Goal: Task Accomplishment & Management: Use online tool/utility

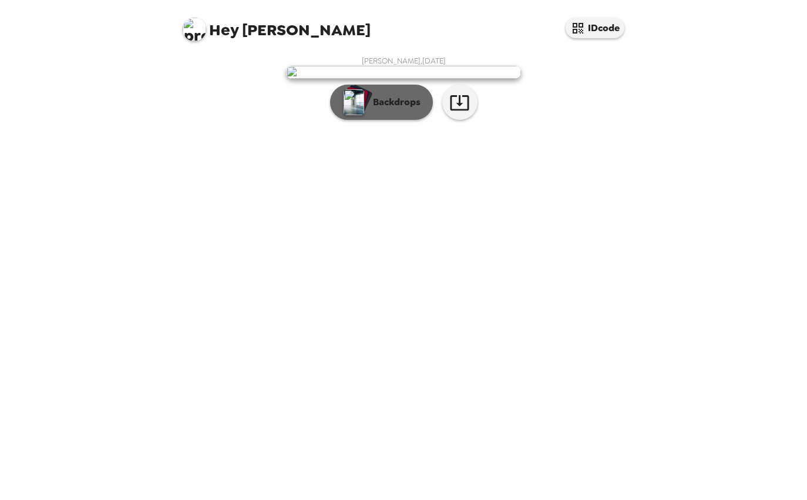
click at [387, 109] on p "Backdrops" at bounding box center [393, 102] width 53 height 14
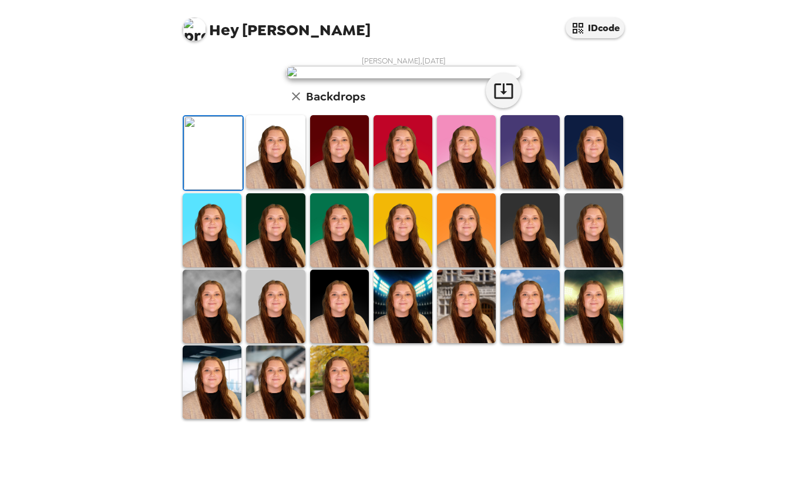
scroll to position [213, 0]
click at [272, 188] on img at bounding box center [275, 151] width 59 height 73
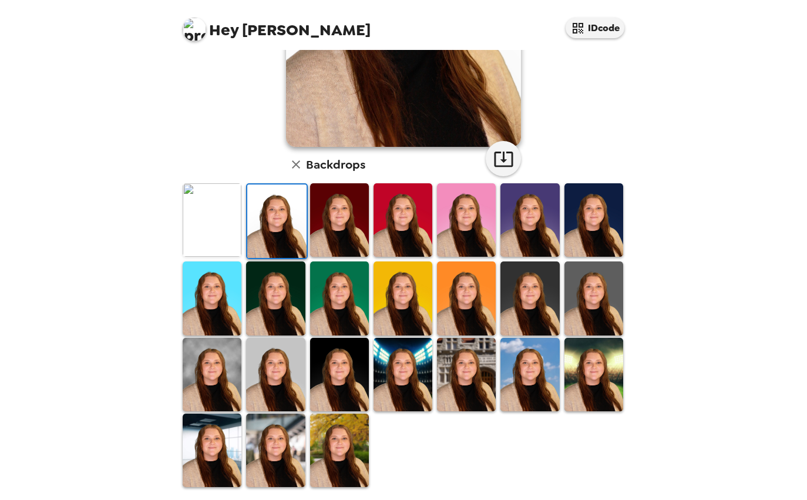
scroll to position [201, 0]
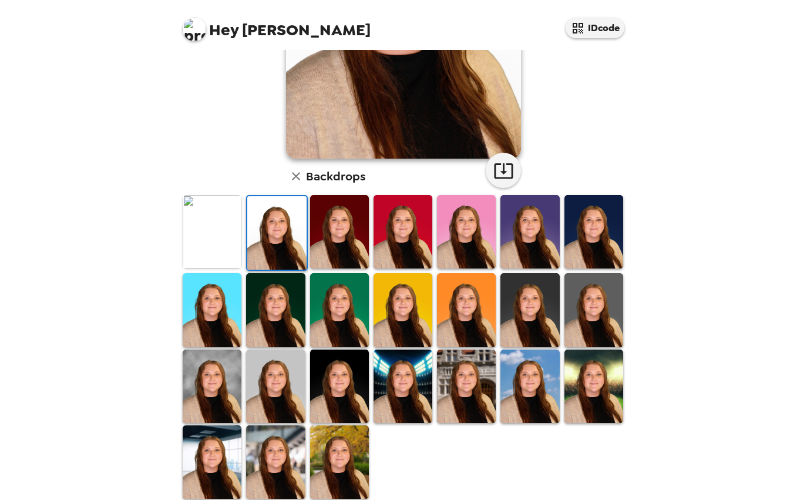
click at [335, 242] on img at bounding box center [339, 231] width 59 height 73
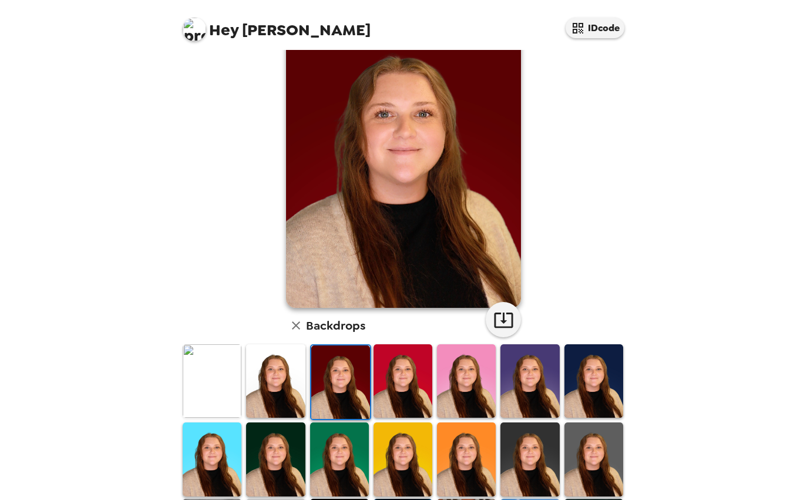
scroll to position [119, 0]
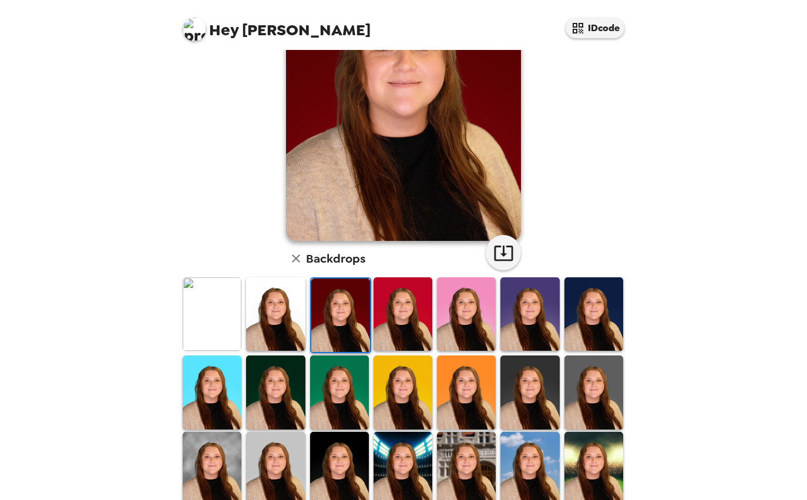
click at [412, 337] on img at bounding box center [402, 313] width 59 height 73
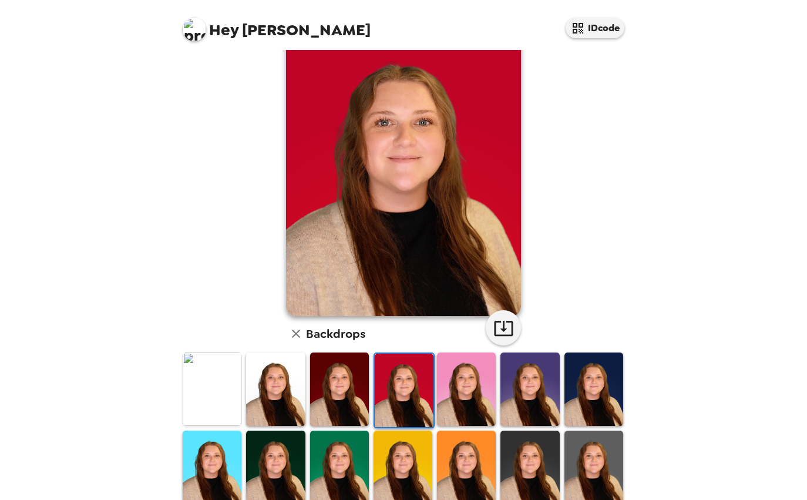
scroll to position [49, 0]
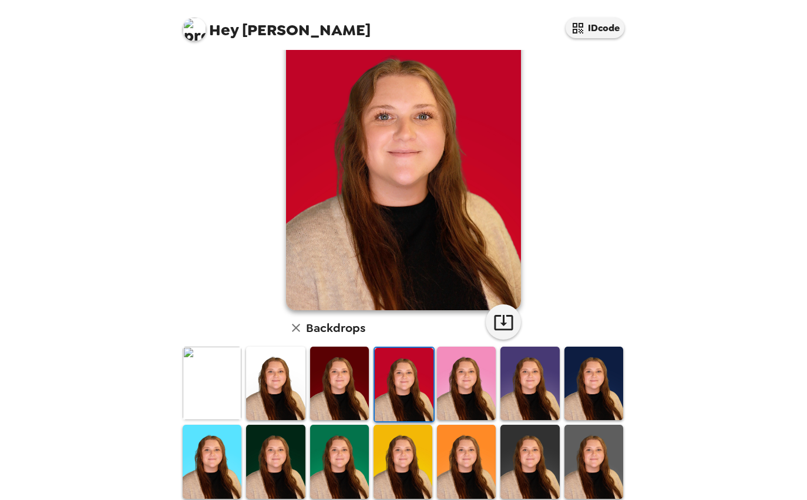
click at [457, 362] on img at bounding box center [466, 382] width 59 height 73
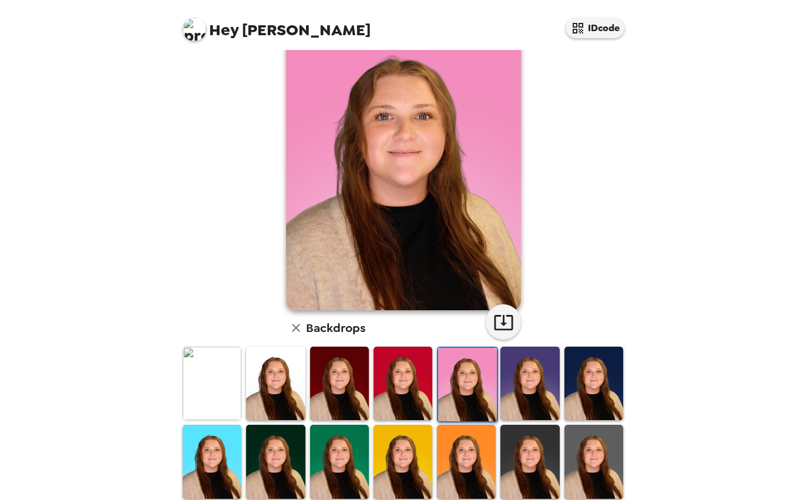
click at [520, 392] on img at bounding box center [529, 382] width 59 height 73
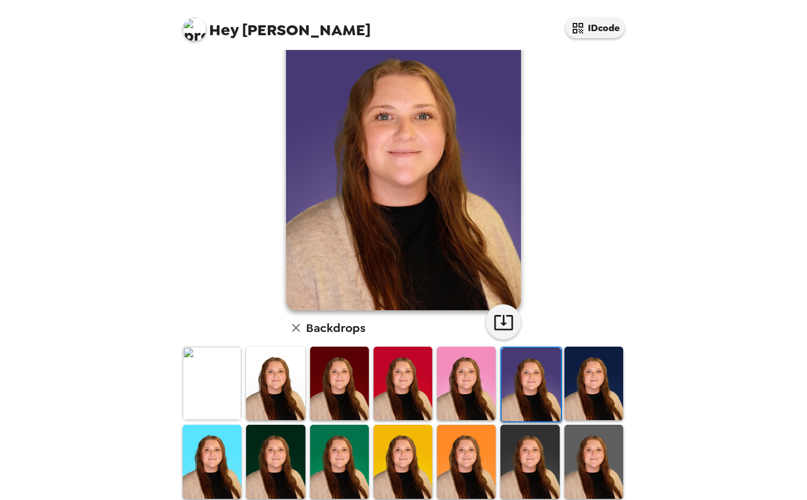
click at [578, 400] on img at bounding box center [593, 382] width 59 height 73
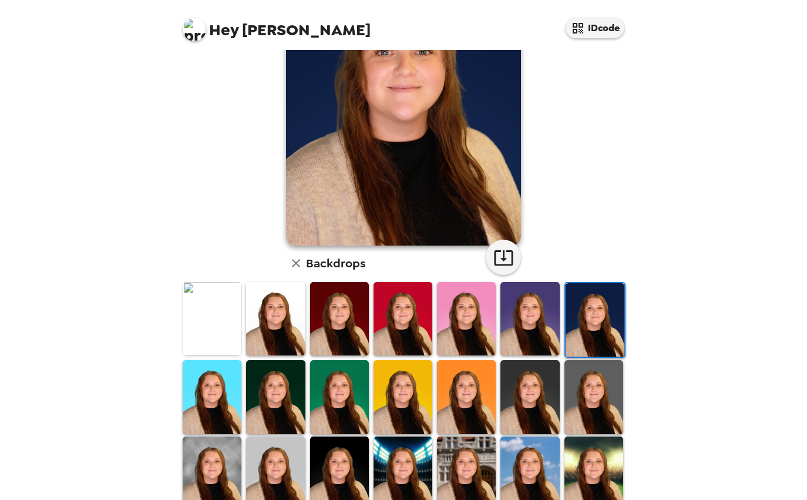
scroll to position [120, 0]
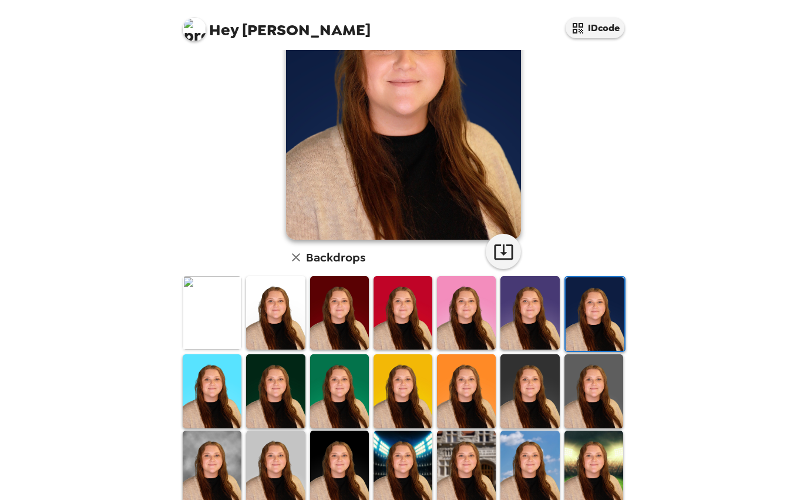
click at [575, 405] on img at bounding box center [593, 390] width 59 height 73
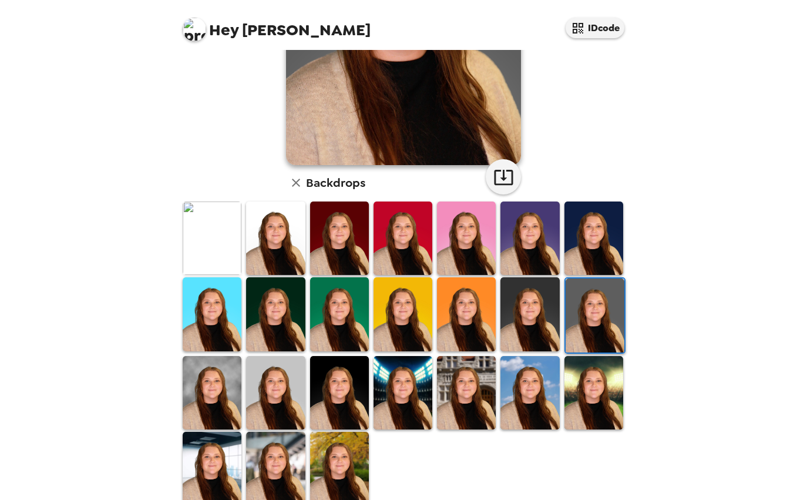
scroll to position [195, 0]
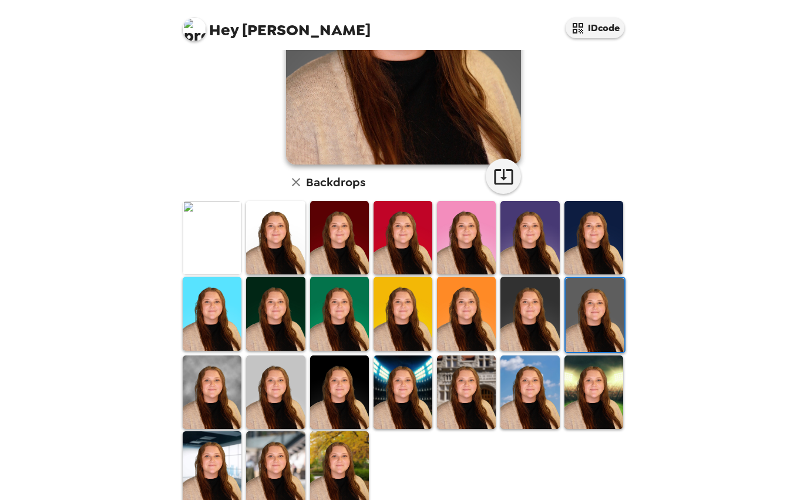
click at [217, 372] on img at bounding box center [212, 391] width 59 height 73
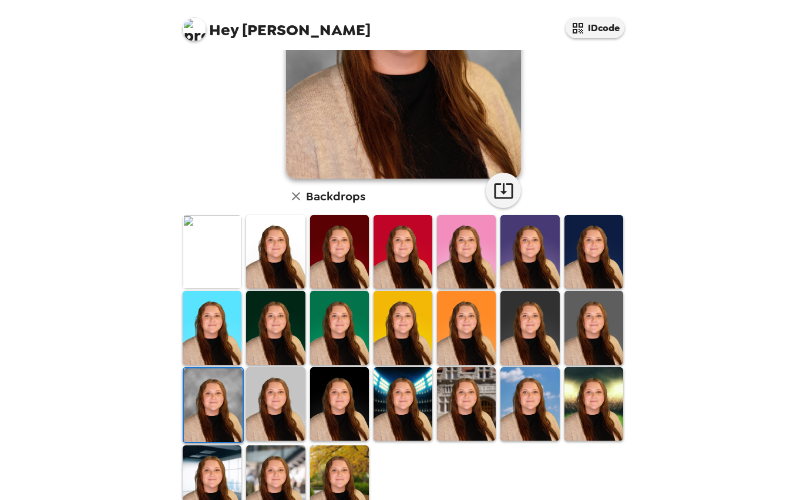
scroll to position [181, 0]
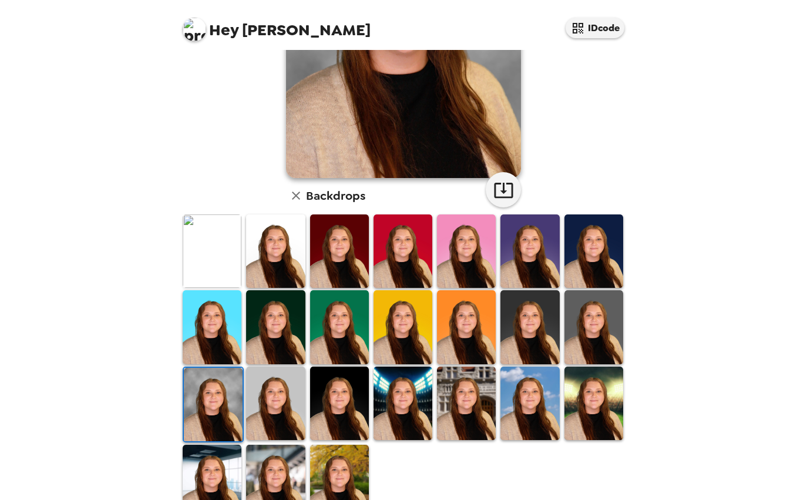
click at [262, 392] on img at bounding box center [275, 402] width 59 height 73
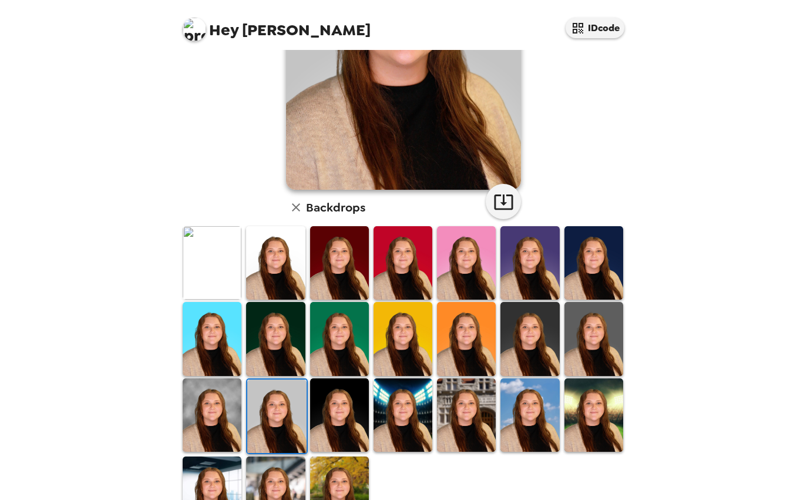
scroll to position [173, 0]
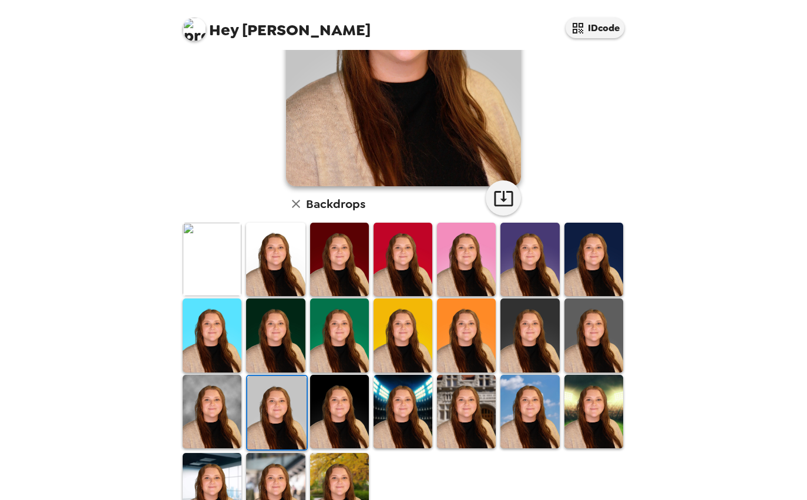
click at [311, 408] on img at bounding box center [339, 411] width 59 height 73
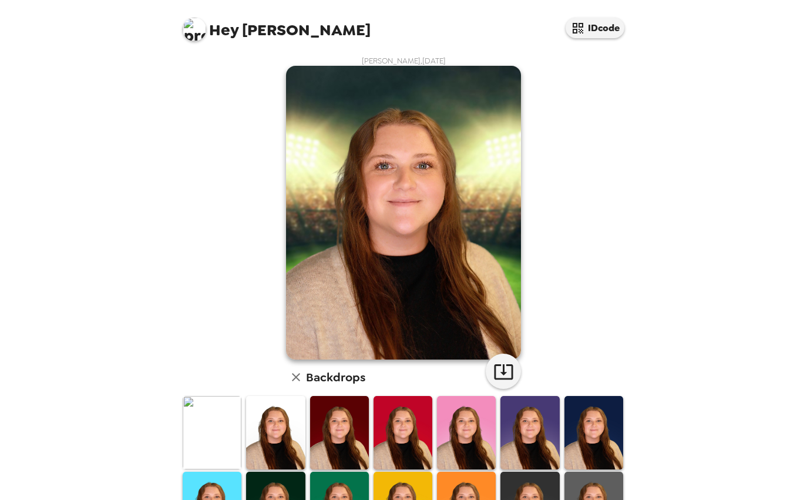
scroll to position [213, 0]
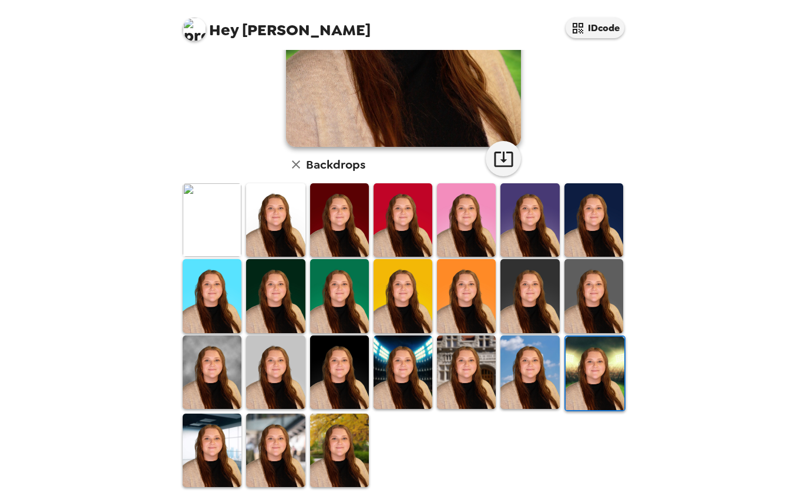
click at [224, 439] on img at bounding box center [212, 449] width 59 height 73
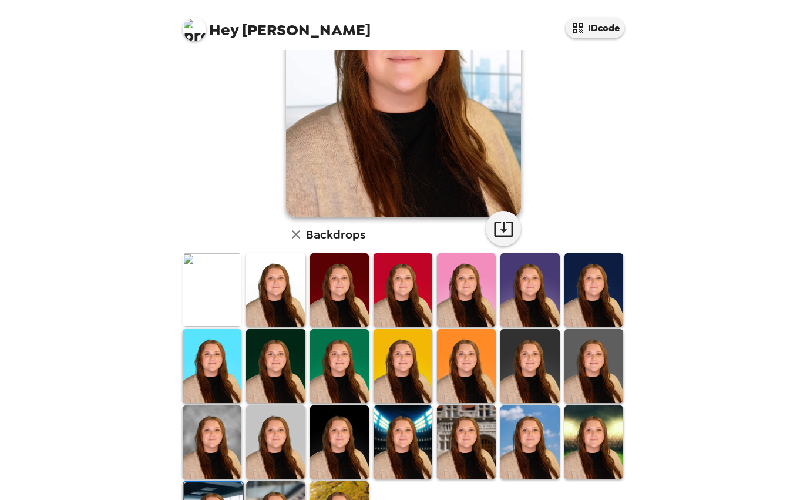
scroll to position [204, 0]
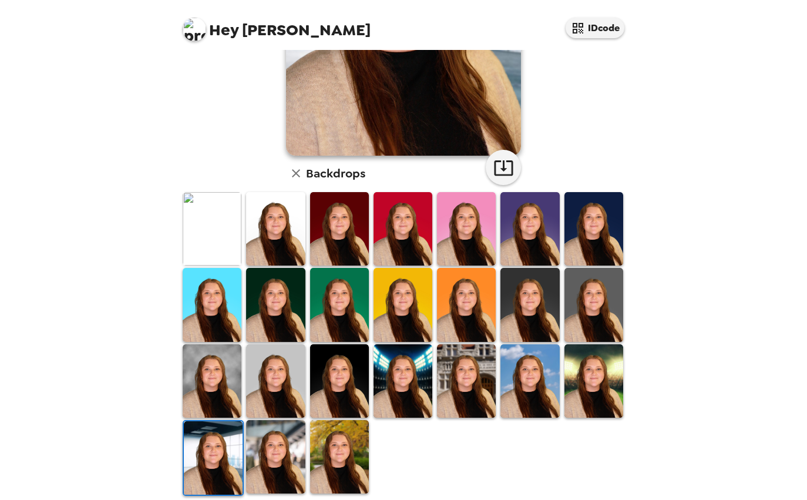
click at [286, 445] on img at bounding box center [275, 456] width 59 height 73
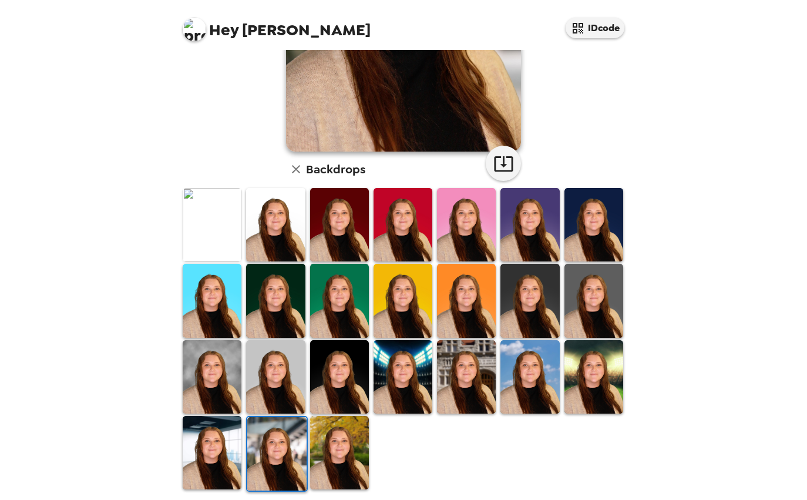
scroll to position [208, 0]
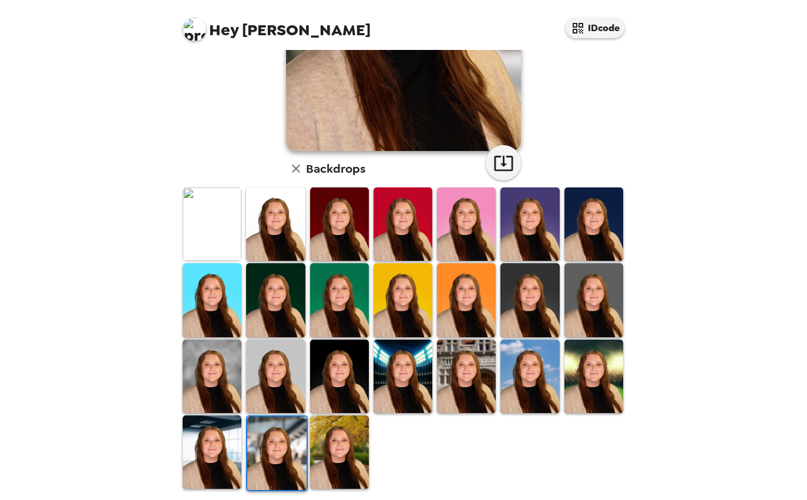
click at [329, 445] on img at bounding box center [339, 451] width 59 height 73
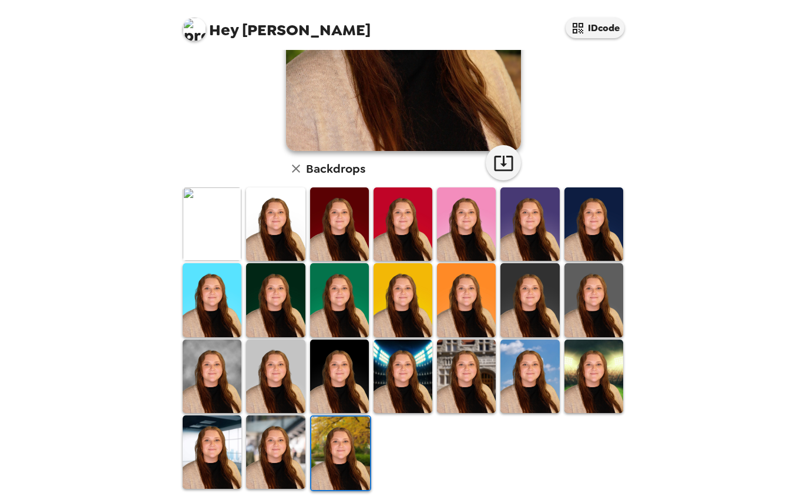
scroll to position [0, 0]
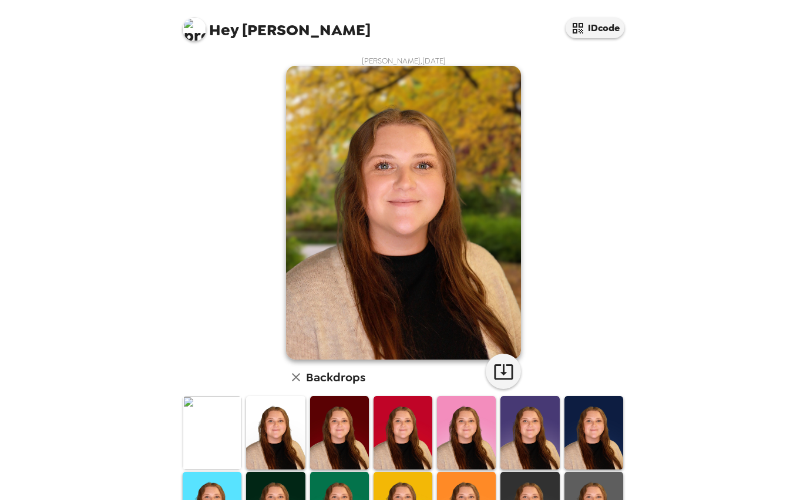
click at [209, 424] on img at bounding box center [212, 432] width 59 height 73
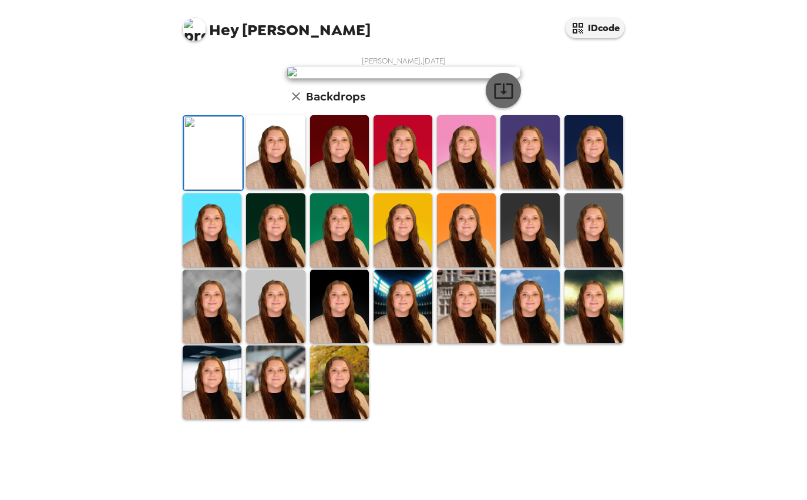
click at [515, 108] on button "button" at bounding box center [503, 90] width 35 height 35
click at [334, 419] on img at bounding box center [339, 381] width 59 height 73
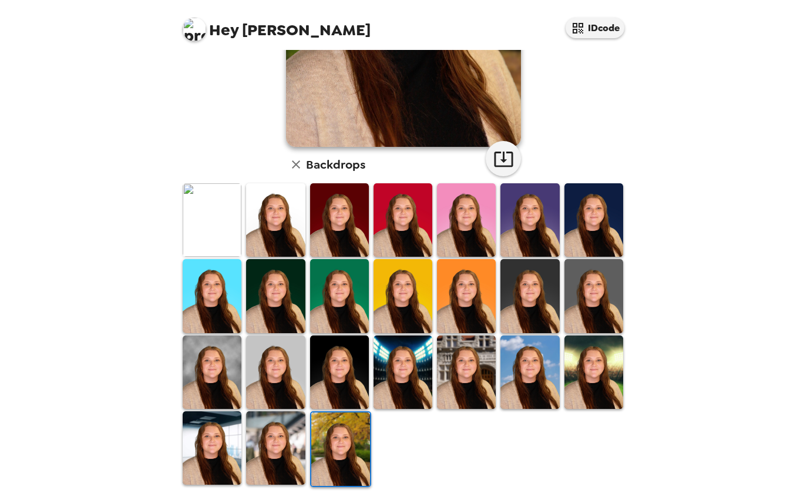
scroll to position [0, 0]
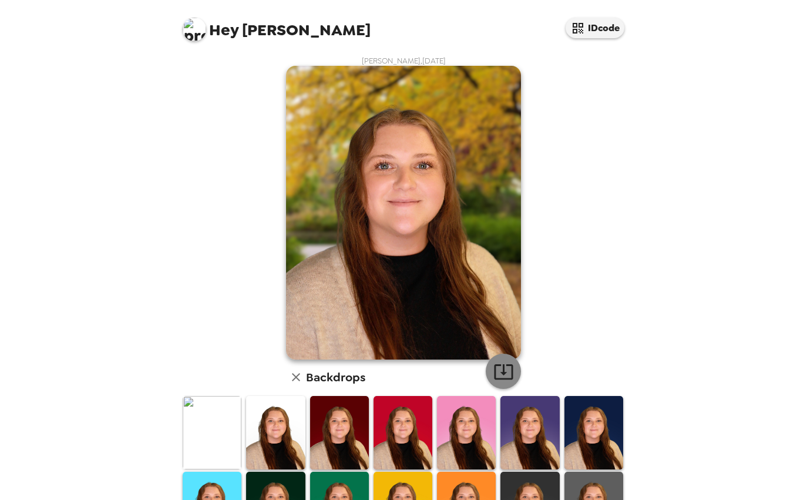
click at [509, 363] on icon "button" at bounding box center [503, 371] width 21 height 21
click at [222, 419] on img at bounding box center [212, 432] width 59 height 73
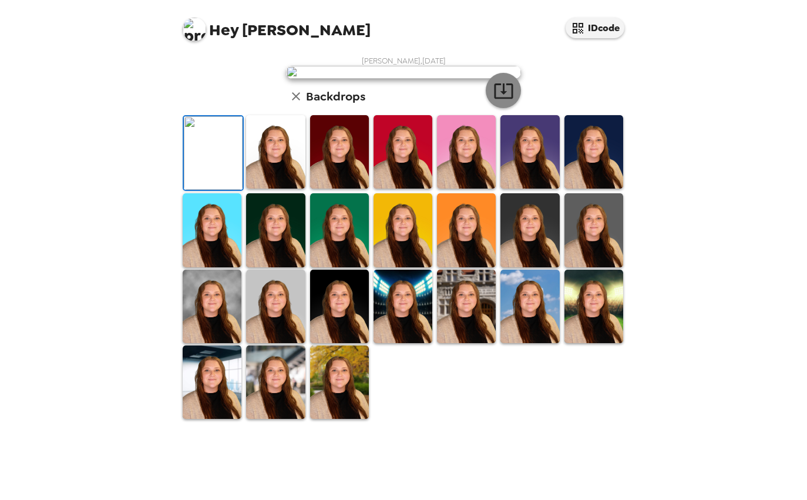
click at [493, 101] on icon "button" at bounding box center [503, 90] width 21 height 21
click at [742, 207] on div "Hey [PERSON_NAME] IDcode [PERSON_NAME] , [DATE] Backdrops" at bounding box center [403, 250] width 807 height 500
click at [267, 188] on img at bounding box center [275, 151] width 59 height 73
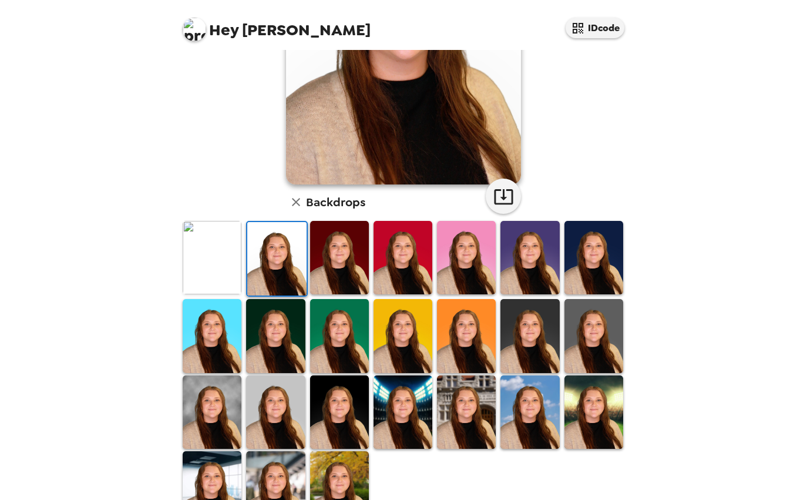
scroll to position [213, 0]
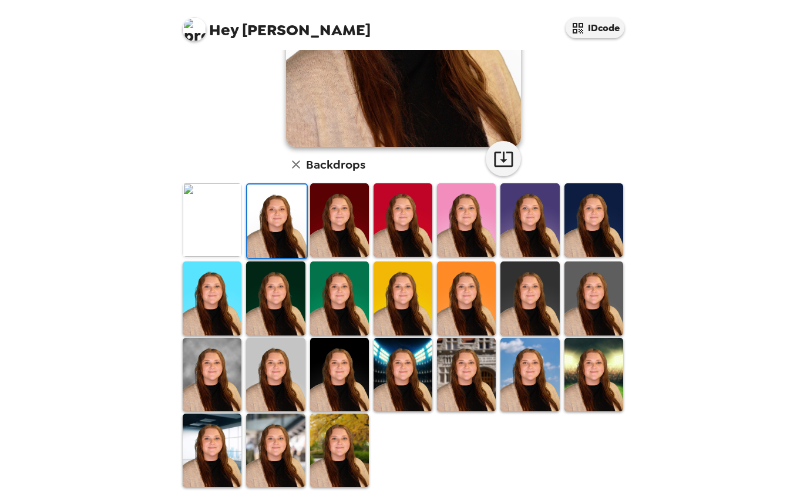
click at [210, 377] on img at bounding box center [212, 374] width 59 height 73
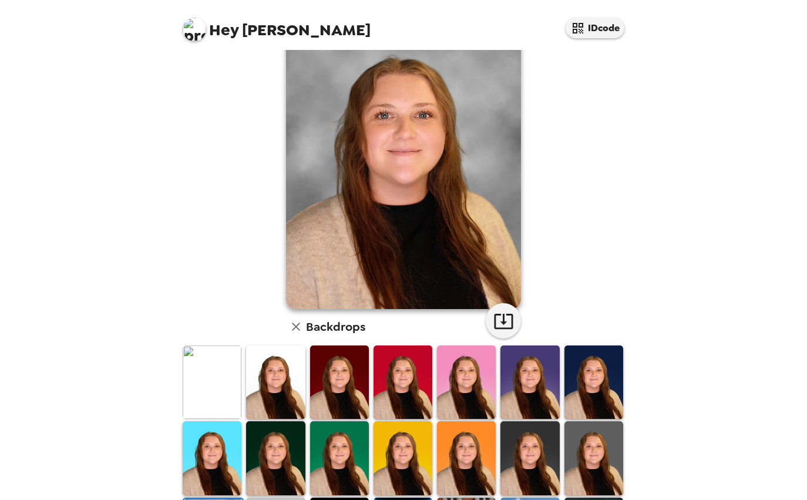
scroll to position [0, 0]
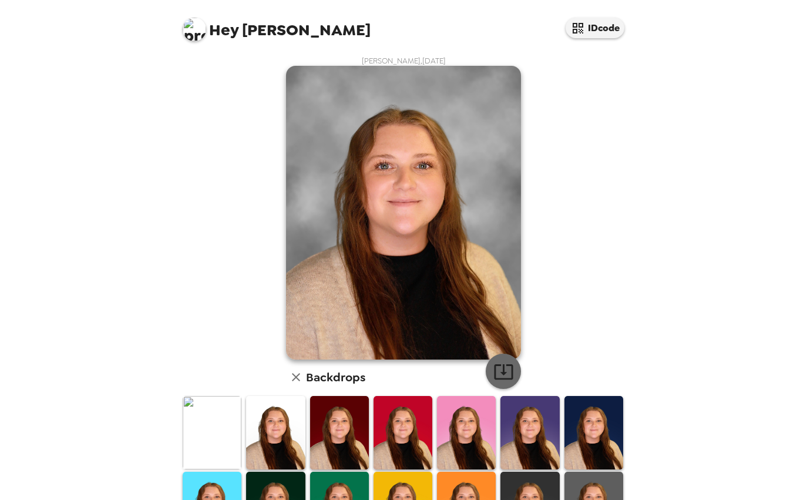
click at [486, 366] on button "button" at bounding box center [503, 370] width 35 height 35
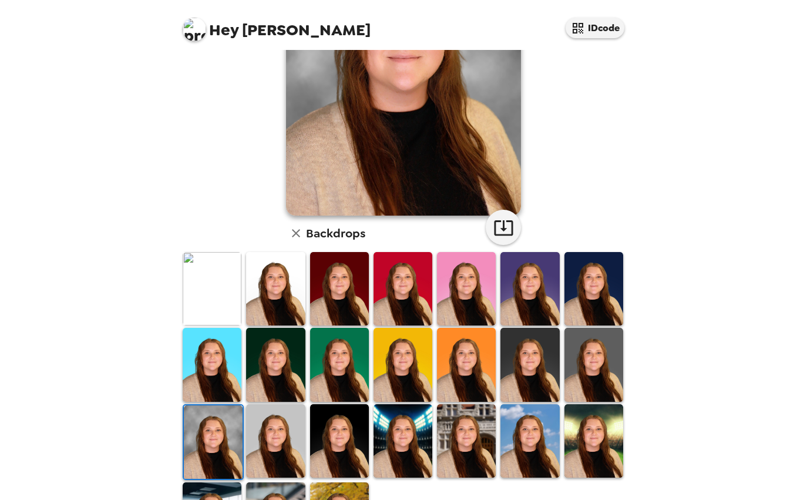
scroll to position [213, 0]
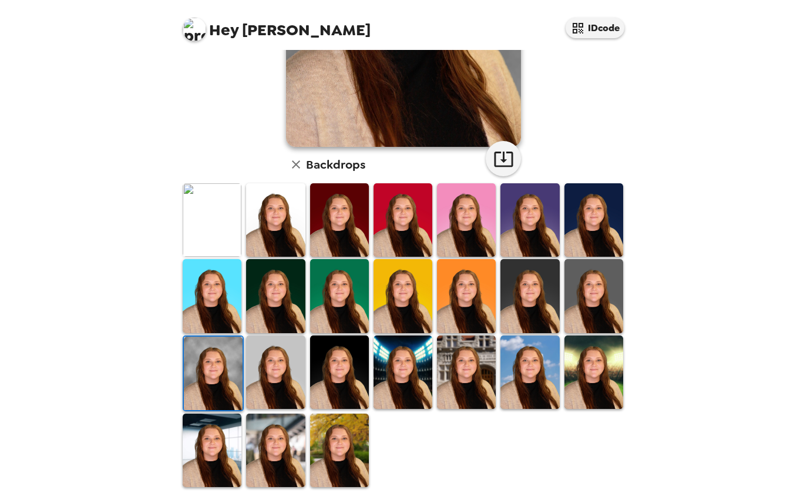
click at [274, 439] on img at bounding box center [275, 449] width 59 height 73
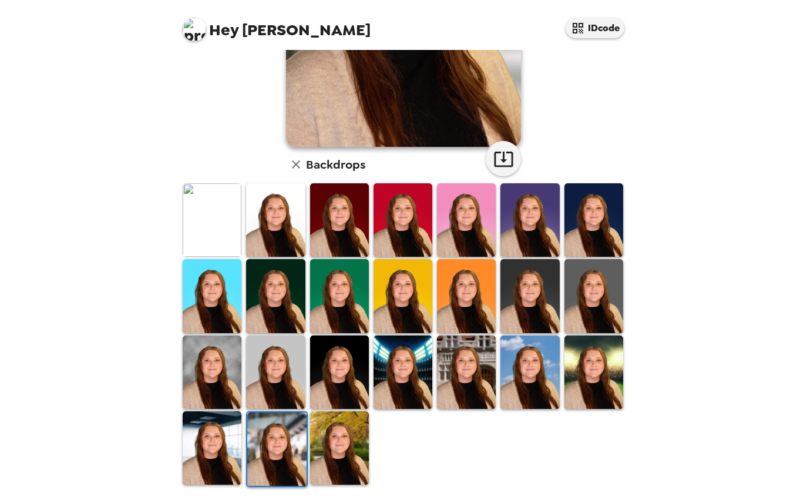
click at [205, 485] on div "nicole ennis , 09-19-2025 Backdrops" at bounding box center [404, 165] width 470 height 656
click at [191, 439] on img at bounding box center [212, 447] width 59 height 73
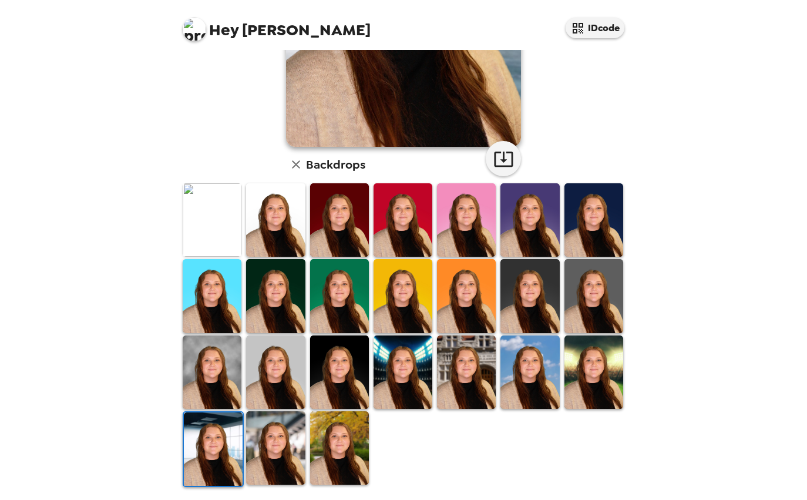
click at [240, 393] on img at bounding box center [212, 371] width 59 height 73
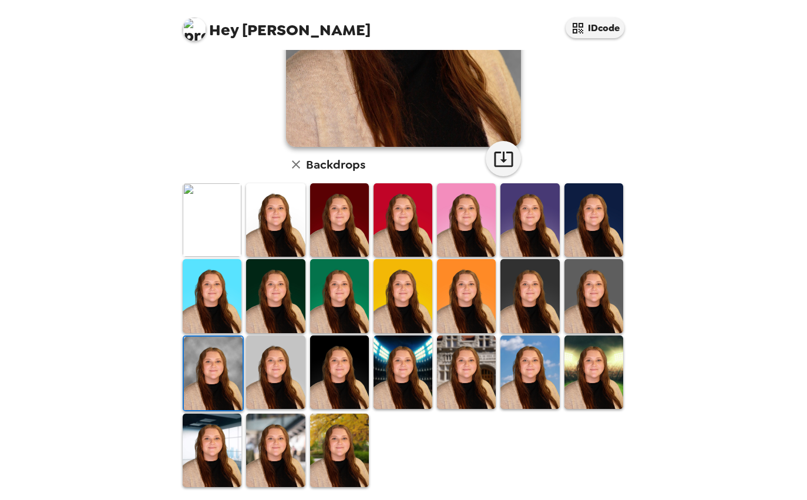
click at [264, 385] on img at bounding box center [275, 371] width 59 height 73
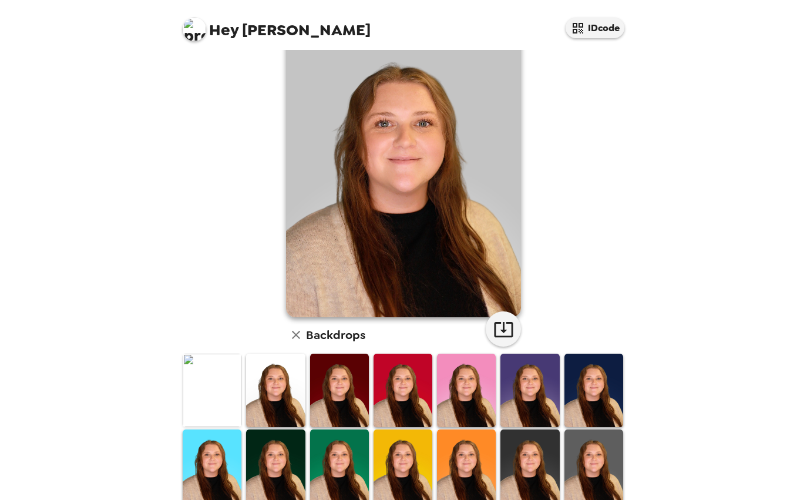
scroll to position [0, 0]
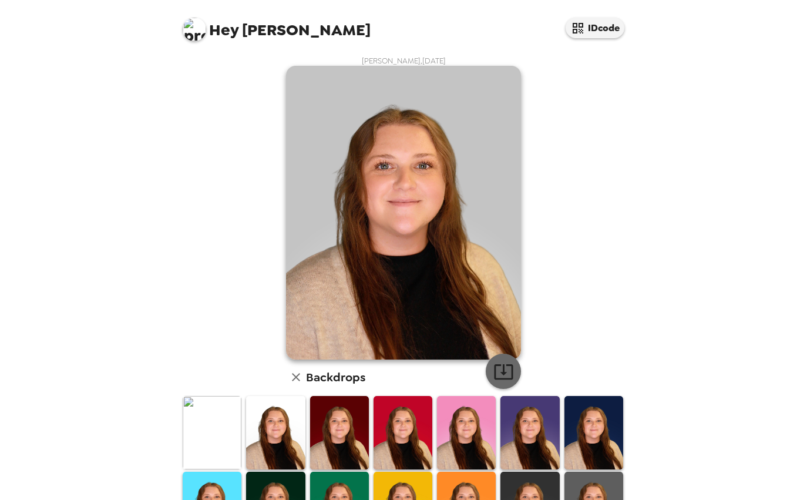
click at [509, 380] on icon "button" at bounding box center [503, 371] width 21 height 21
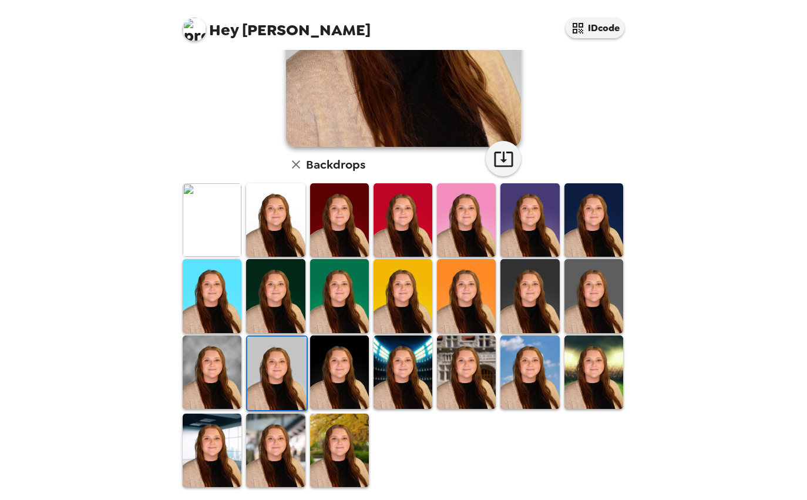
click at [344, 355] on img at bounding box center [339, 371] width 59 height 73
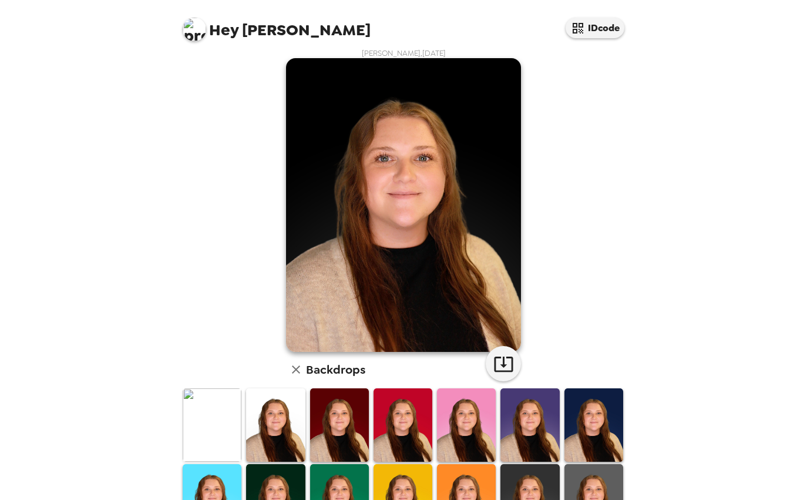
scroll to position [5, 0]
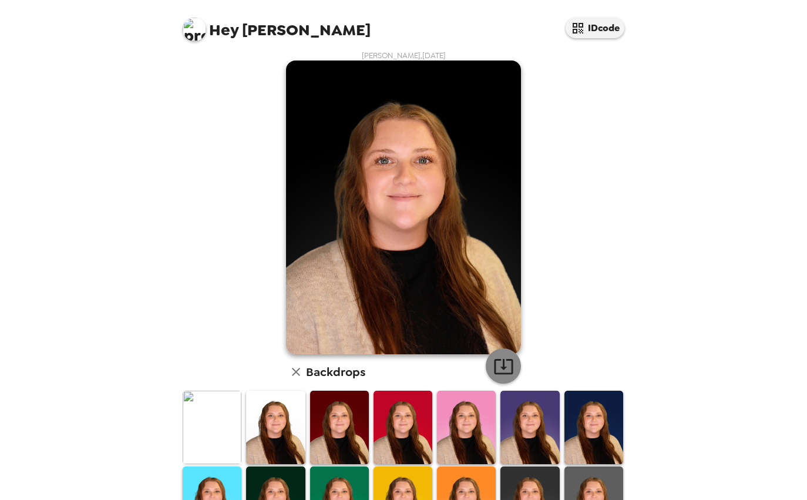
click at [493, 365] on icon "button" at bounding box center [503, 366] width 21 height 21
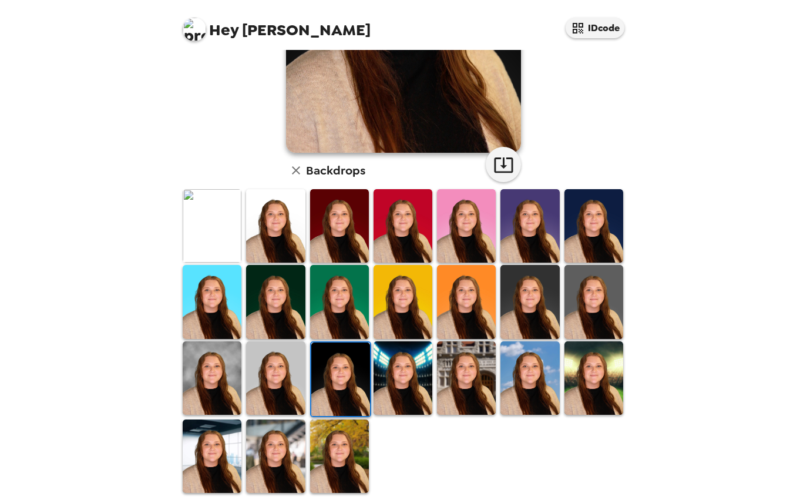
scroll to position [213, 0]
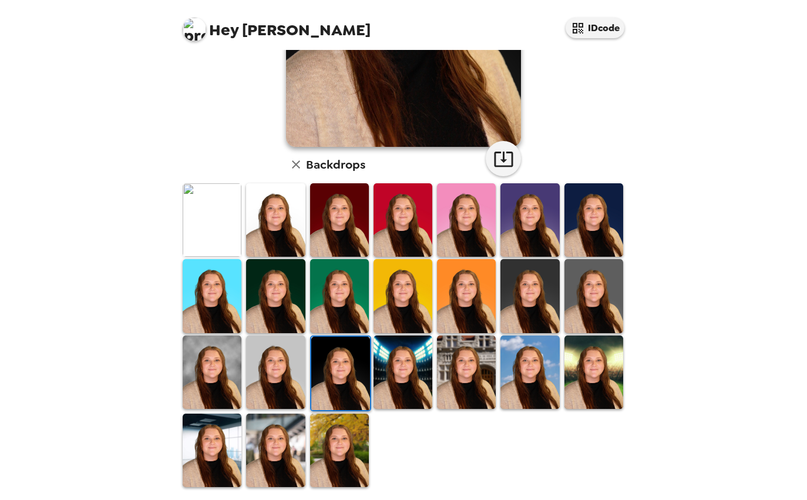
click at [676, 329] on div "Hey [PERSON_NAME] IDcode [PERSON_NAME] , [DATE] Backdrops" at bounding box center [403, 250] width 807 height 500
click at [537, 284] on img at bounding box center [529, 295] width 59 height 73
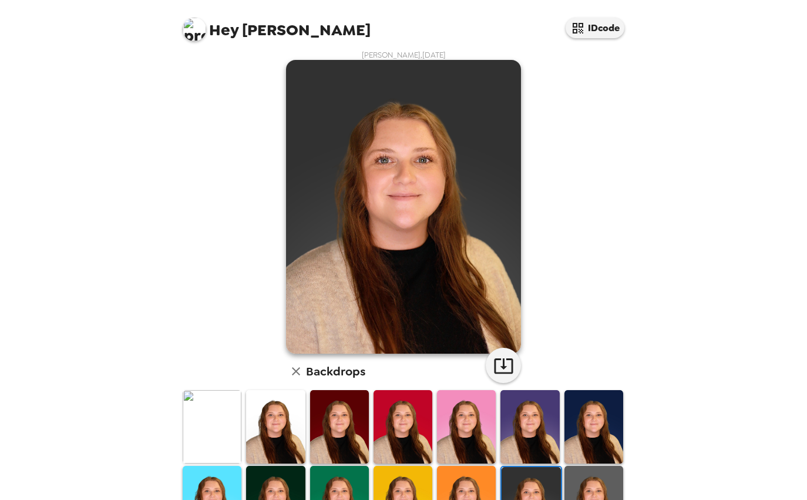
scroll to position [7, 0]
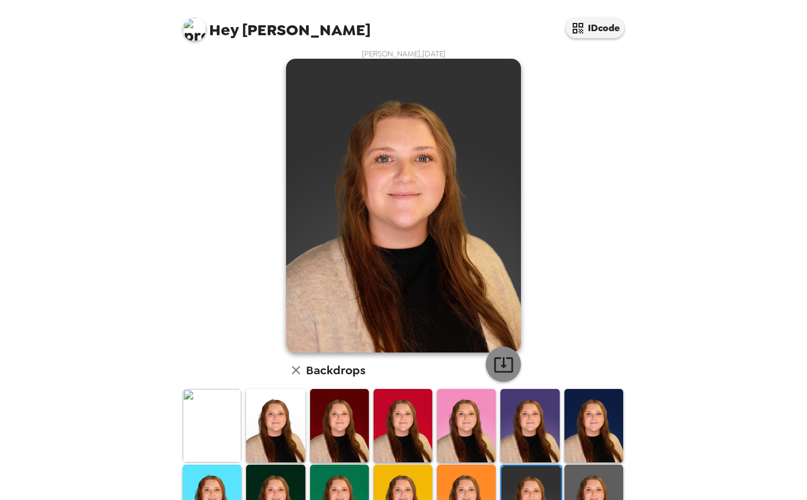
click at [500, 356] on icon "button" at bounding box center [503, 364] width 21 height 21
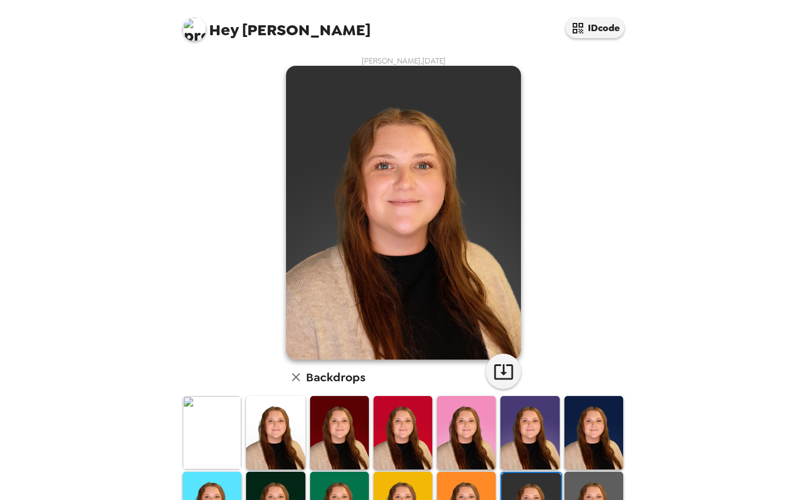
scroll to position [7, 0]
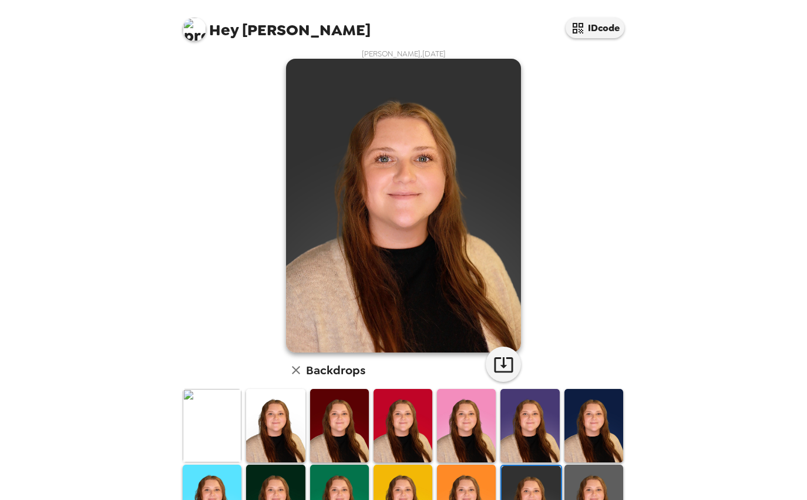
click at [479, 416] on img at bounding box center [466, 425] width 59 height 73
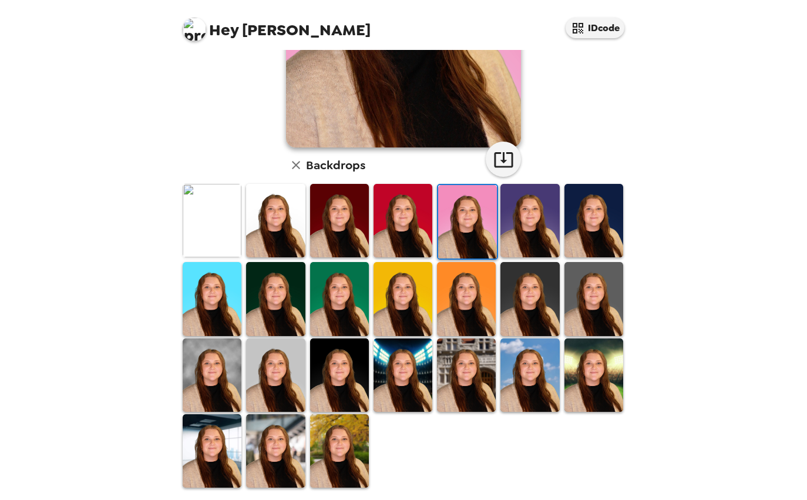
scroll to position [0, 0]
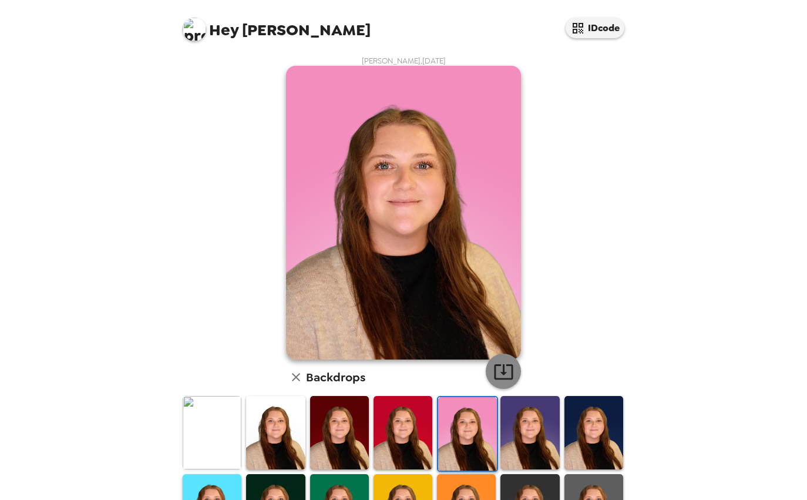
click at [509, 370] on icon "button" at bounding box center [503, 371] width 21 height 21
click at [702, 348] on div "Hey [PERSON_NAME] IDcode [PERSON_NAME] , [DATE] Backdrops" at bounding box center [403, 250] width 807 height 500
